Goal: Task Accomplishment & Management: Use online tool/utility

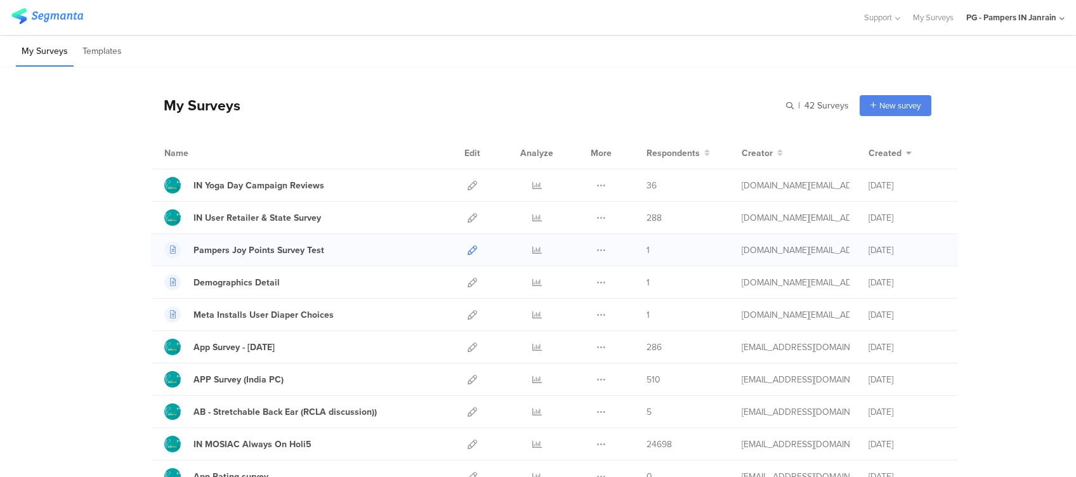
click at [468, 249] on icon at bounding box center [473, 251] width 10 height 10
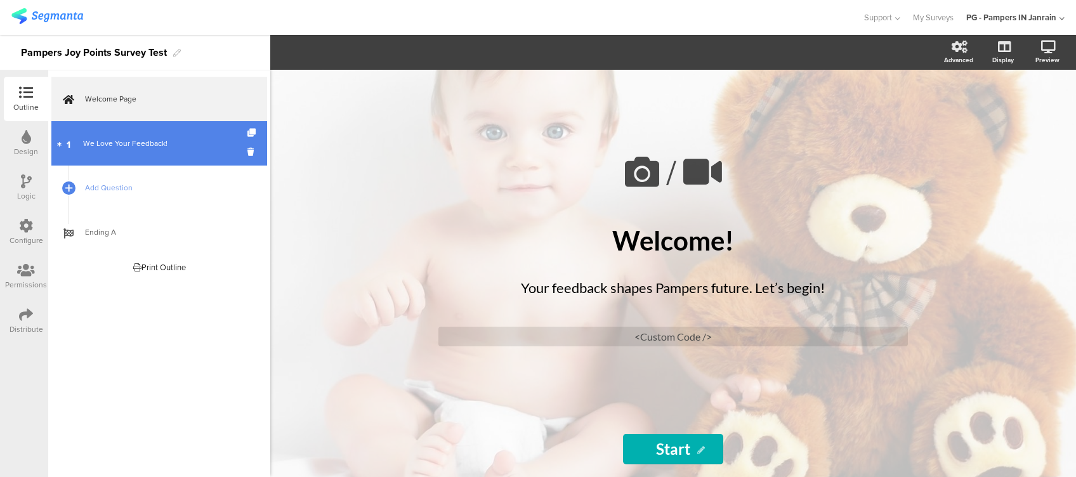
click at [128, 150] on link "1 We Love Your Feedback!" at bounding box center [159, 143] width 216 height 44
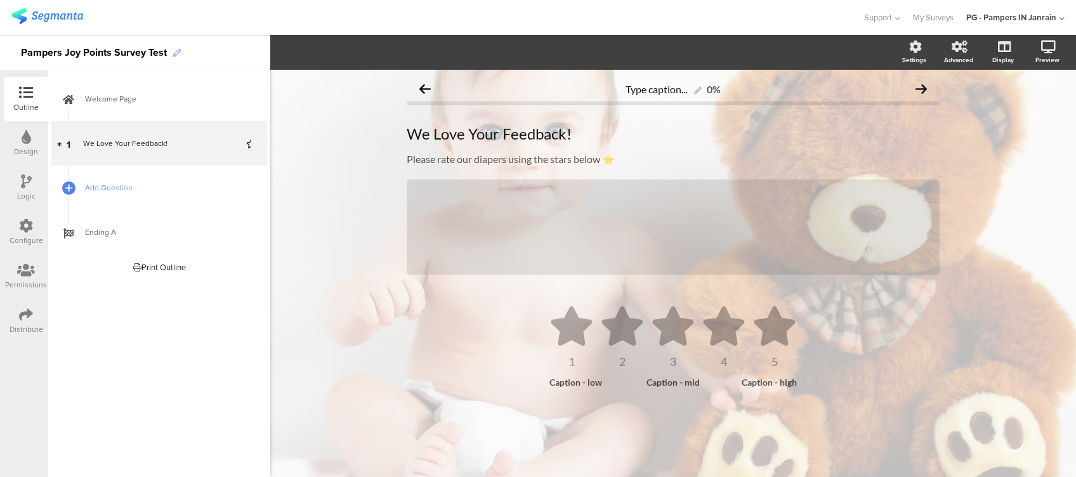
click at [176, 49] on icon at bounding box center [177, 53] width 8 height 8
drag, startPoint x: 114, startPoint y: 51, endPoint x: -4, endPoint y: 56, distance: 118.1
click at [0, 56] on html "You are using an unsupported version of Internet Explorer. Unsupported browsers…" at bounding box center [538, 238] width 1076 height 477
click at [63, 51] on div "Survey Test" at bounding box center [47, 53] width 53 height 20
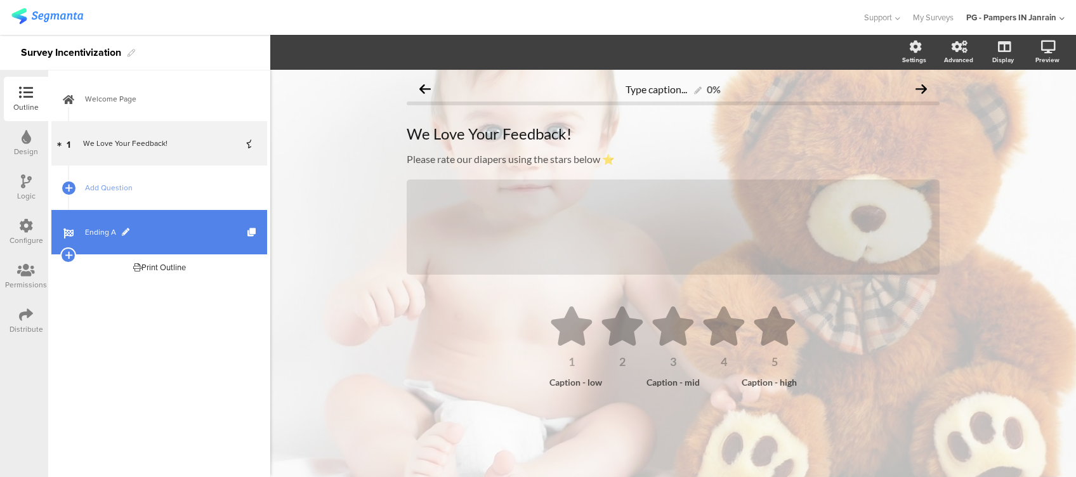
click at [93, 227] on span "Ending A" at bounding box center [166, 232] width 162 height 13
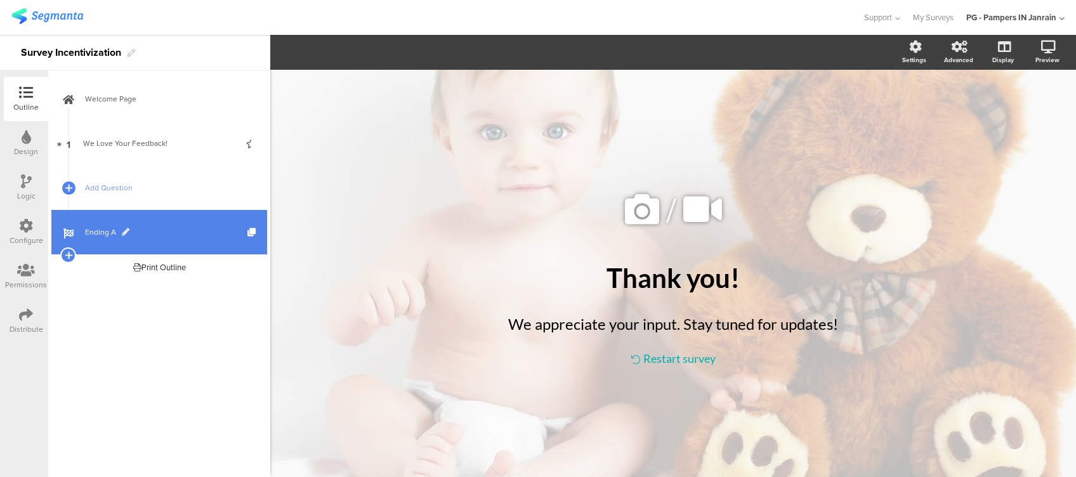
click at [128, 229] on span "Ending A" at bounding box center [166, 232] width 162 height 13
click at [127, 226] on span "Ending A" at bounding box center [166, 232] width 162 height 13
click at [114, 223] on link "Ending A" at bounding box center [159, 232] width 216 height 44
click at [122, 230] on span at bounding box center [126, 232] width 8 height 8
type input "Ending_Survey_Incentivization"
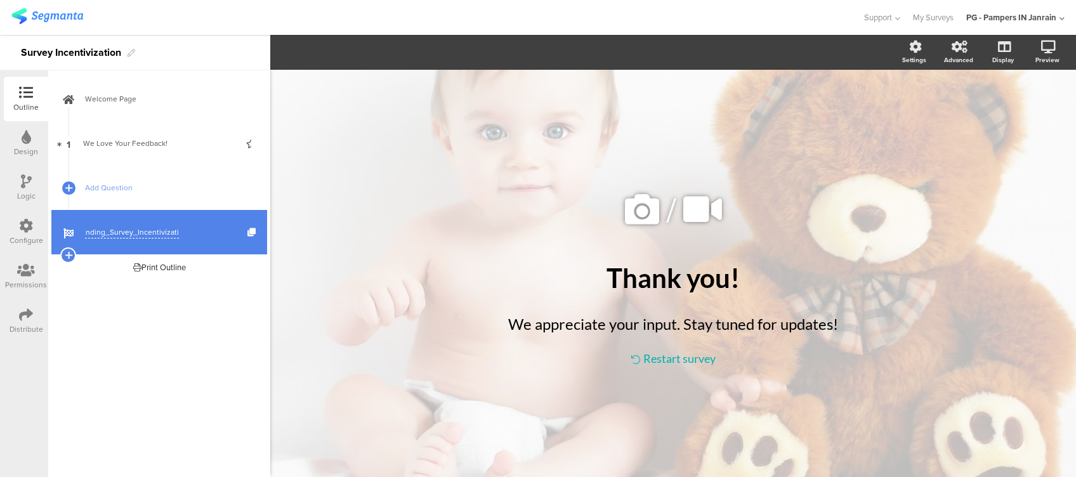
scroll to position [0, 8]
click at [251, 231] on icon at bounding box center [252, 232] width 11 height 8
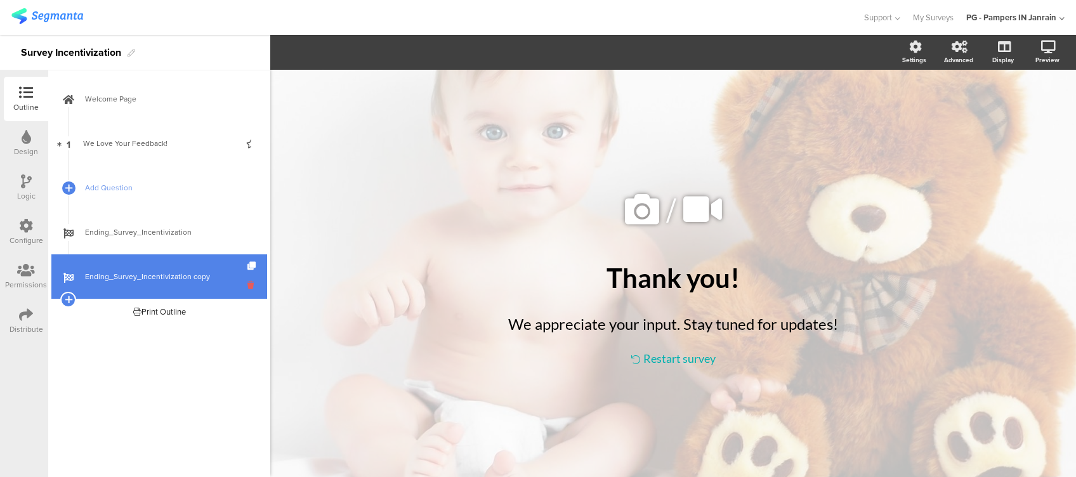
click at [249, 285] on icon at bounding box center [252, 285] width 11 height 12
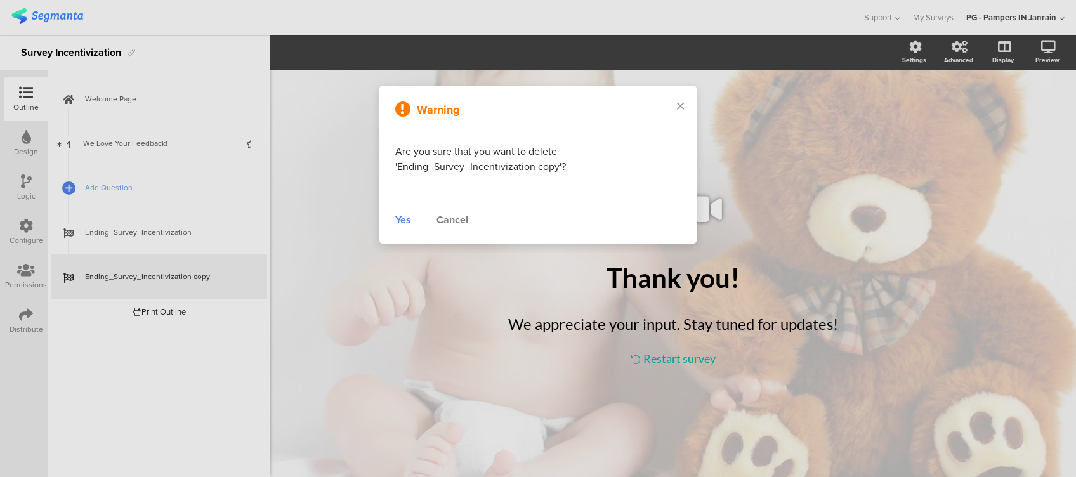
click at [407, 222] on div "Yes" at bounding box center [403, 220] width 16 height 15
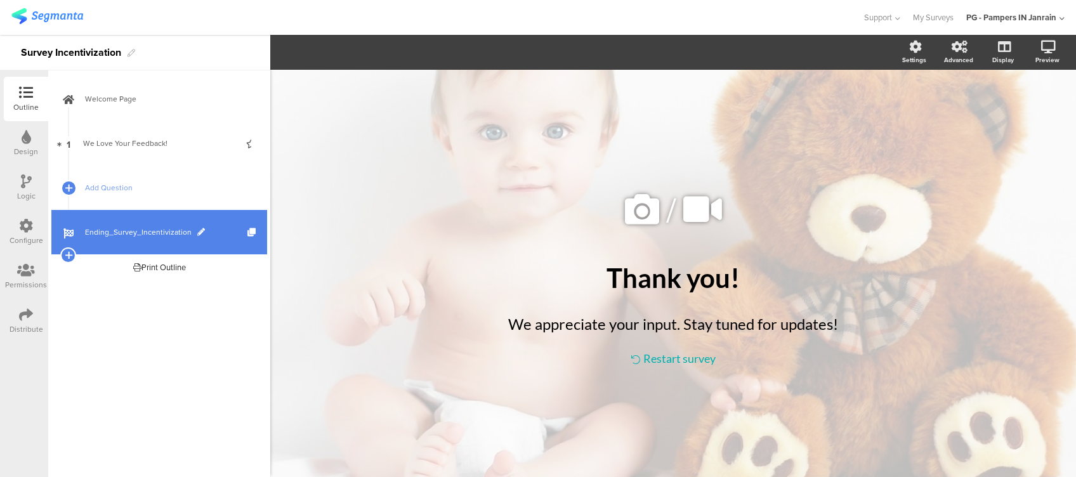
click at [197, 230] on span at bounding box center [201, 232] width 8 height 8
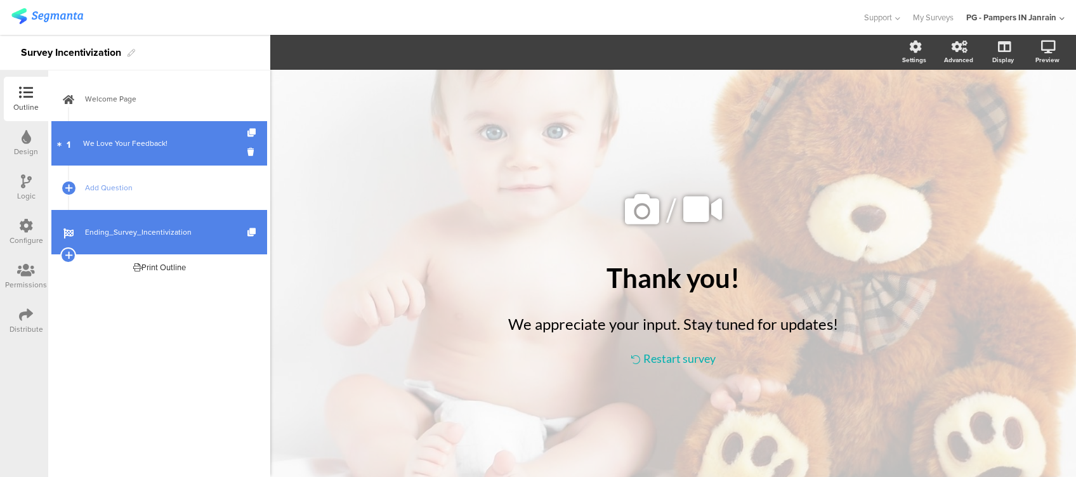
click at [154, 147] on div "We Love Your Feedback!" at bounding box center [159, 143] width 152 height 13
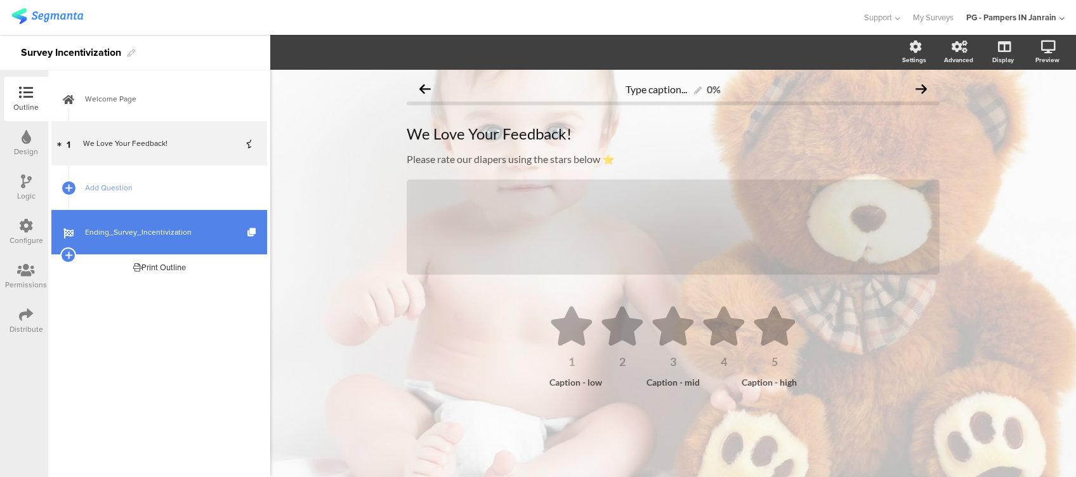
click at [29, 228] on icon at bounding box center [26, 226] width 14 height 14
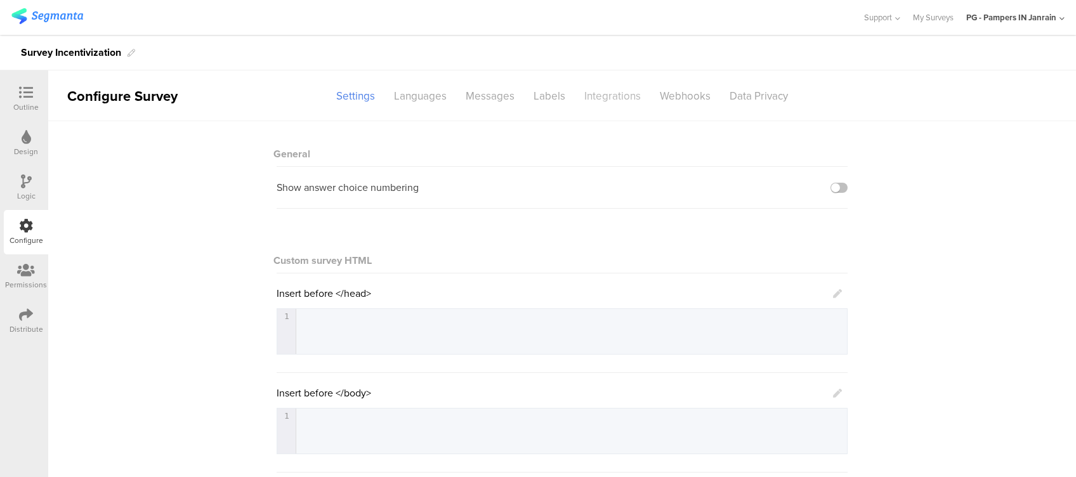
click at [604, 95] on div "Integrations" at bounding box center [613, 96] width 76 height 22
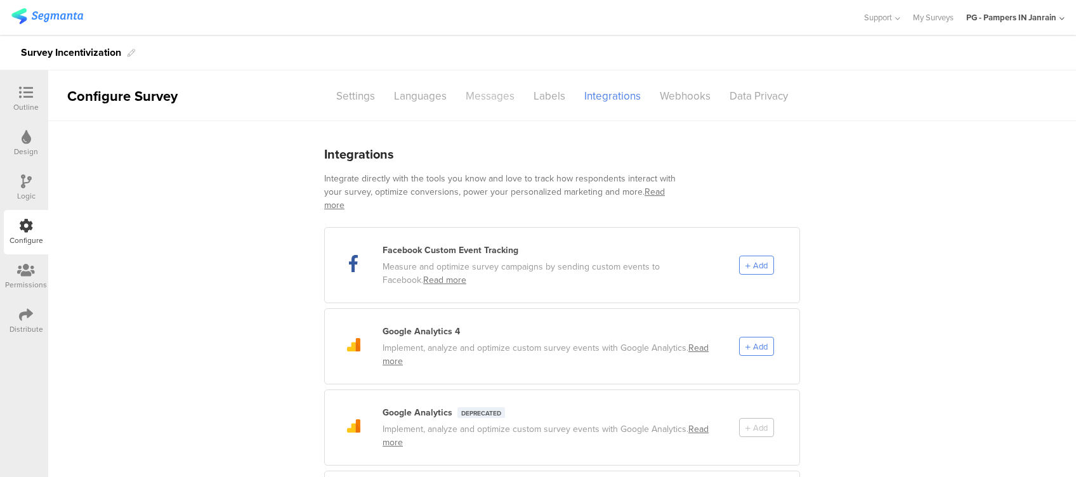
click at [475, 100] on div "Messages" at bounding box center [490, 96] width 68 height 22
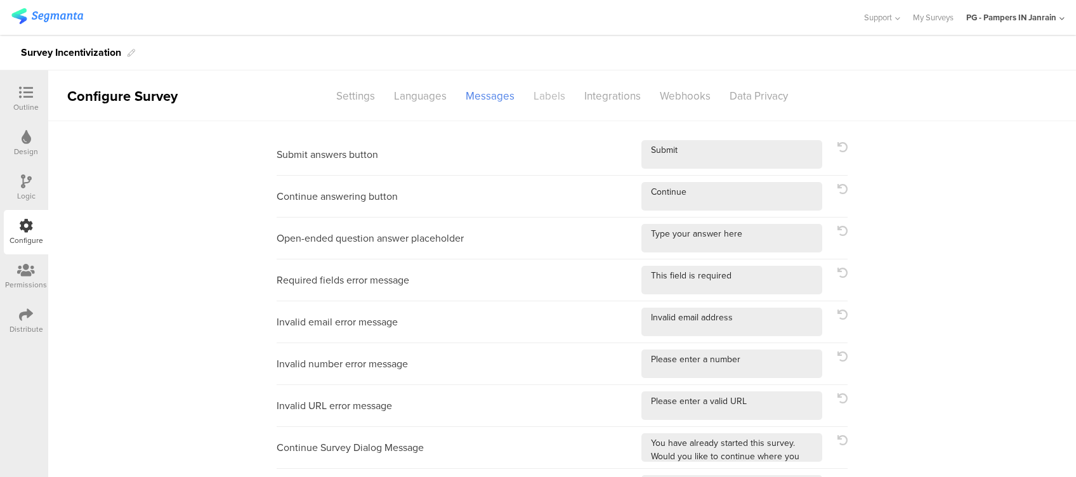
click at [538, 92] on div "Labels" at bounding box center [549, 96] width 51 height 22
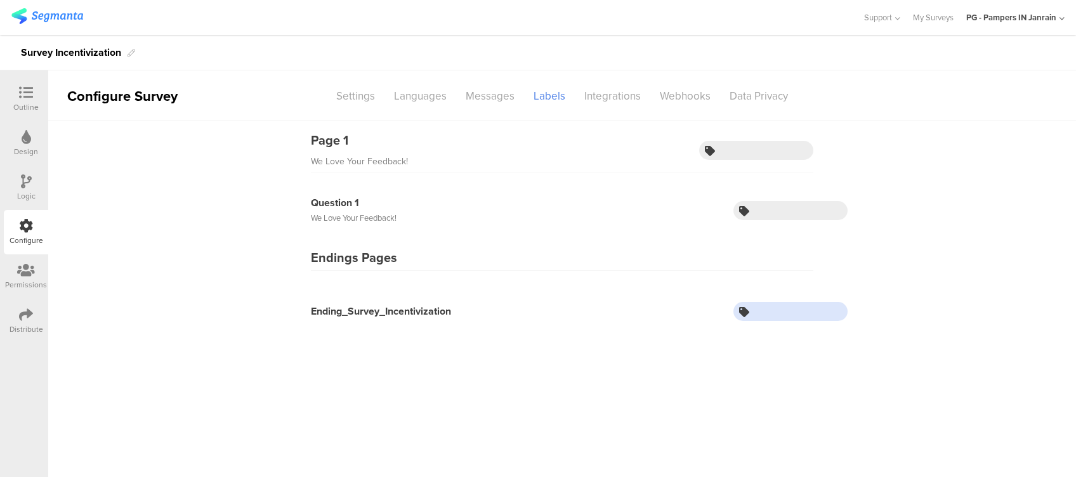
click at [782, 313] on input "text" at bounding box center [791, 311] width 114 height 19
click at [558, 340] on main "Page 1 We Love Your Feedback! Question 1 We Love Your Feedback! Endings Pages E…" at bounding box center [562, 299] width 1028 height 356
click at [30, 181] on icon at bounding box center [26, 182] width 11 height 14
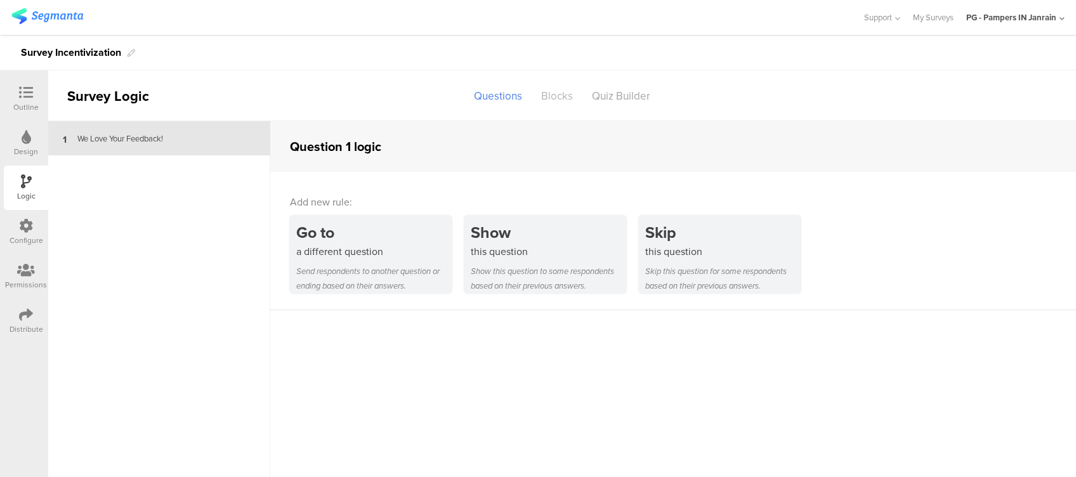
click at [555, 94] on div "Blocks" at bounding box center [557, 96] width 51 height 22
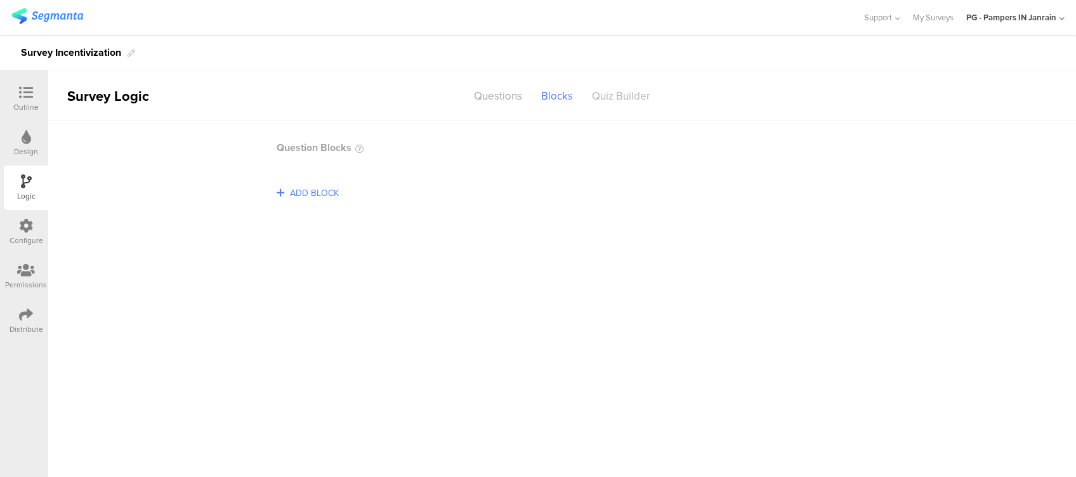
click at [620, 94] on div "Quiz Builder" at bounding box center [621, 96] width 77 height 22
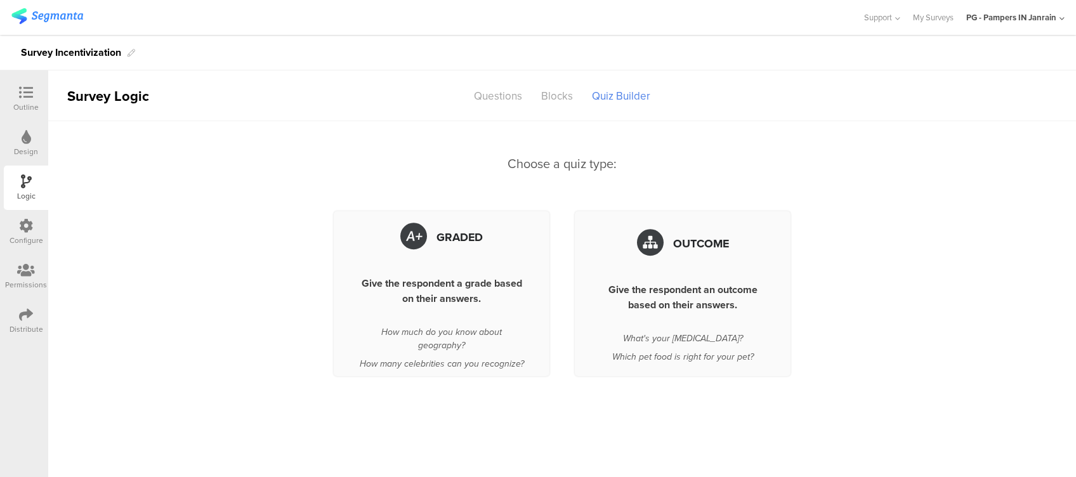
click at [27, 240] on div "Configure" at bounding box center [27, 240] width 34 height 11
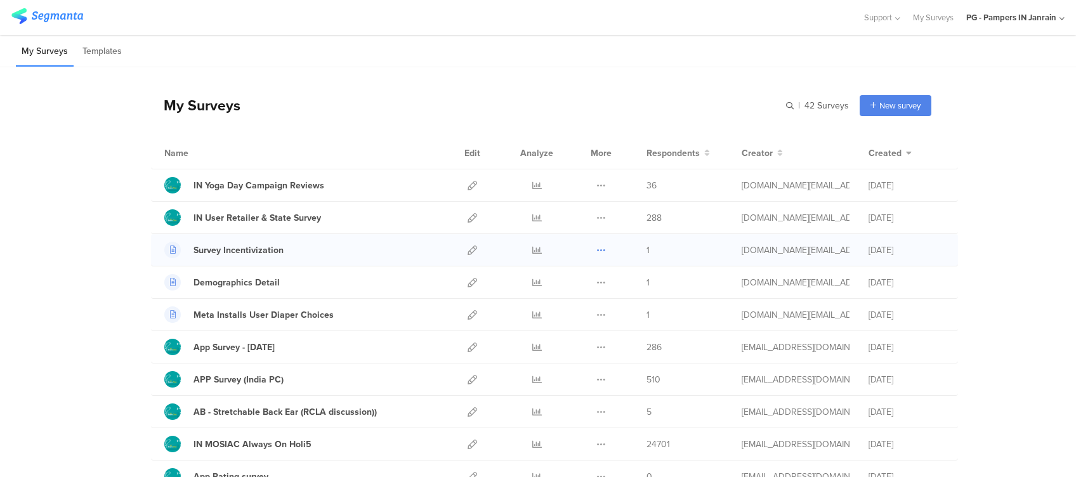
click at [597, 247] on icon at bounding box center [602, 251] width 10 height 10
click at [216, 250] on div "Survey Incentivization" at bounding box center [239, 250] width 90 height 13
click at [597, 249] on icon at bounding box center [602, 251] width 10 height 10
